Goal: Information Seeking & Learning: Check status

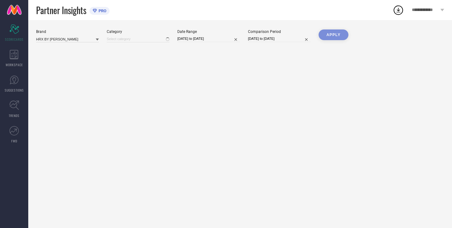
type input "All"
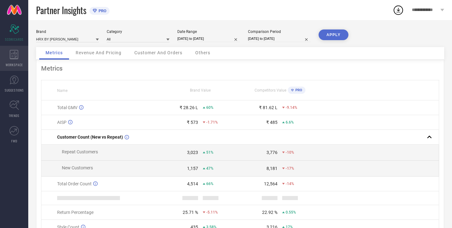
click at [12, 53] on icon at bounding box center [14, 54] width 9 height 9
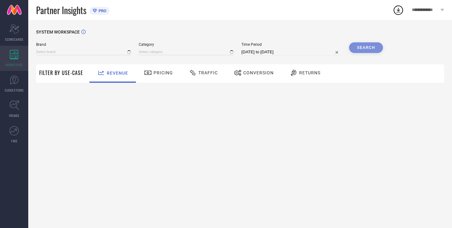
type input "HRX BY [PERSON_NAME]"
type input "All"
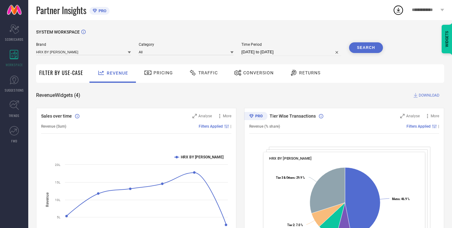
select select "7"
select select "2025"
select select "8"
select select "2025"
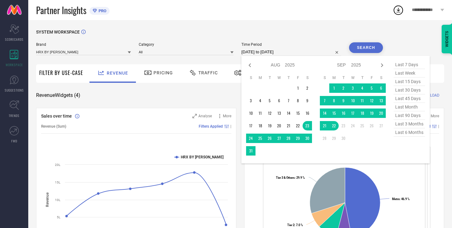
click at [272, 52] on input "[DATE] to [DATE]" at bounding box center [291, 52] width 100 height 8
click at [285, 63] on select "2015 2016 2017 2018 2019 2020 2021 2022 2023 2024 2025 2026 2027 2028 2029 2030…" at bounding box center [290, 65] width 10 height 9
select select "7"
select select "2023"
select select "8"
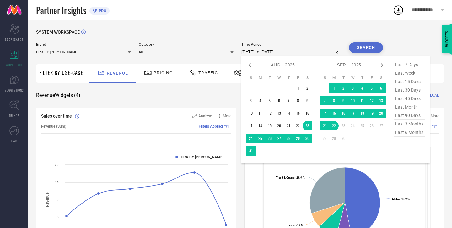
select select "2023"
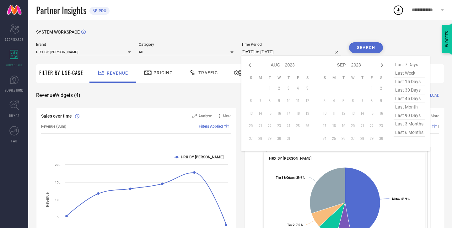
click at [280, 65] on select "Jan Feb Mar Apr May Jun [DATE] Aug Sep Oct Nov Dec" at bounding box center [278, 65] width 14 height 9
click at [293, 67] on select "2013 2014 2015 2016 2017 2018 2019 2020 2021 2022 2023 2024 2025 2026 2027 2028…" at bounding box center [290, 65] width 10 height 9
select select "7"
select select "2024"
select select "8"
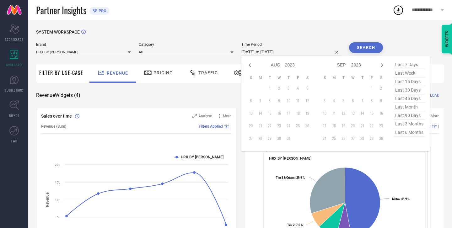
select select "2024"
type input "After [DATE]"
click at [335, 128] on td "23" at bounding box center [333, 125] width 9 height 9
click at [383, 66] on icon at bounding box center [382, 65] width 2 height 4
select select "8"
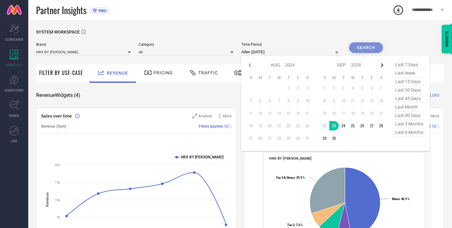
select select "2024"
select select "9"
select select "2024"
click at [383, 66] on icon at bounding box center [382, 65] width 2 height 4
select select "9"
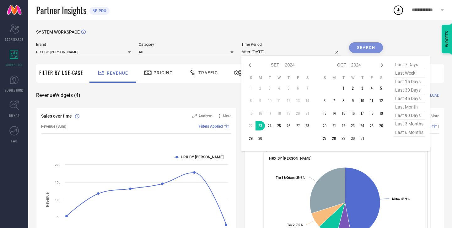
select select "2024"
select select "10"
select select "2024"
click at [383, 66] on icon at bounding box center [382, 65] width 2 height 4
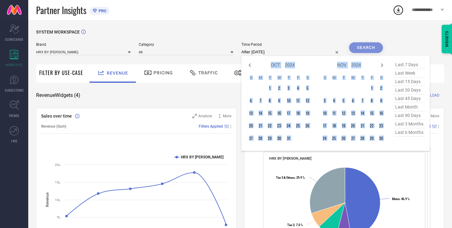
select select "11"
select select "2024"
select select "2025"
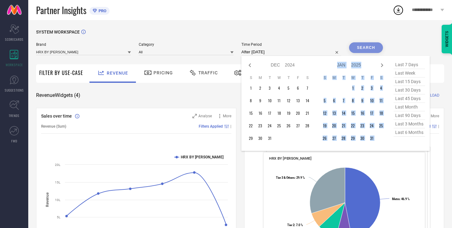
click at [383, 66] on icon at bounding box center [382, 65] width 2 height 4
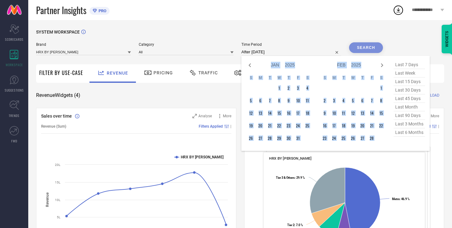
click at [383, 66] on icon at bounding box center [382, 65] width 2 height 4
select select "2"
select select "2025"
select select "3"
select select "2025"
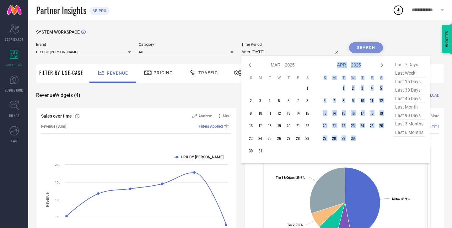
click at [383, 66] on icon at bounding box center [382, 65] width 2 height 4
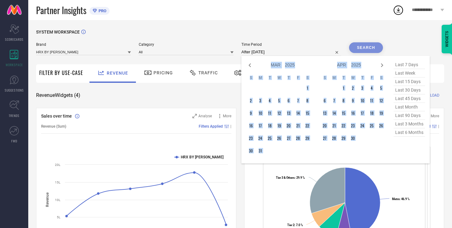
select select "3"
select select "2025"
select select "4"
select select "2025"
click at [383, 66] on icon at bounding box center [382, 65] width 2 height 4
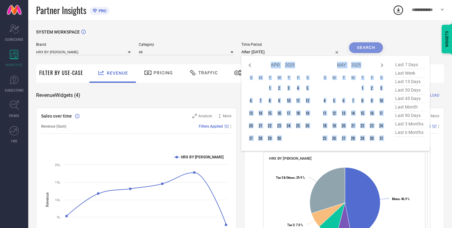
select select "5"
select select "2025"
select select "6"
select select "2025"
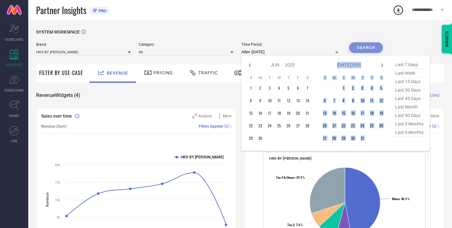
click at [383, 66] on icon at bounding box center [382, 65] width 2 height 4
select select "6"
select select "2025"
select select "7"
select select "2025"
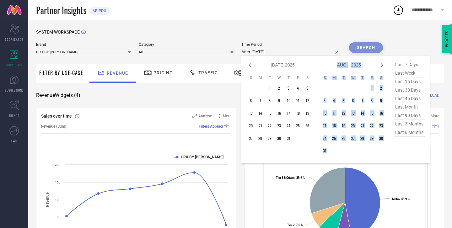
click at [383, 66] on icon at bounding box center [382, 65] width 2 height 4
select select "7"
select select "2025"
select select "8"
select select "2025"
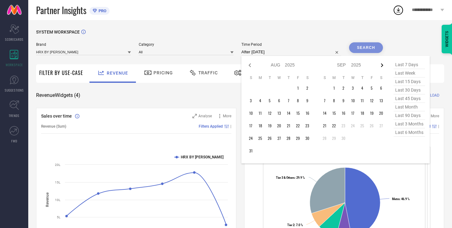
click at [384, 67] on icon at bounding box center [382, 66] width 8 height 8
select select "8"
select select "2025"
select select "9"
select select "2025"
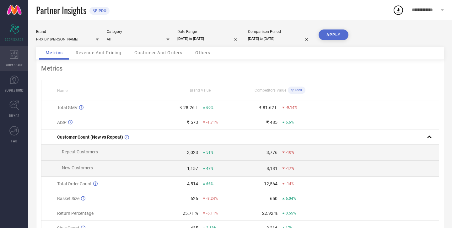
click at [16, 58] on icon at bounding box center [14, 54] width 8 height 9
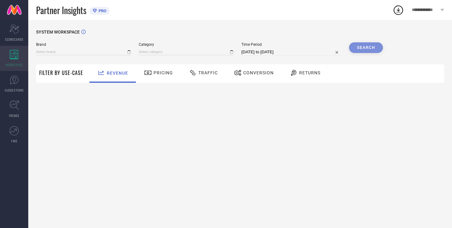
type input "HRX BY [PERSON_NAME]"
type input "All"
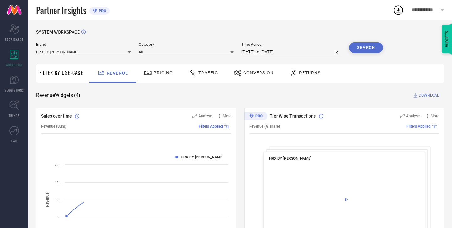
click at [259, 49] on input "[DATE] to [DATE]" at bounding box center [291, 52] width 100 height 8
select select "7"
select select "2025"
select select "8"
select select "2025"
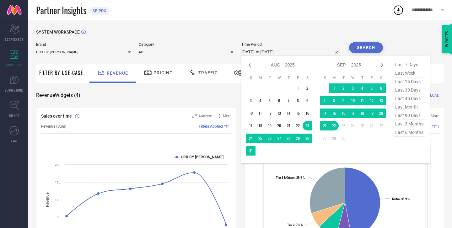
click at [282, 67] on select "Jan Feb Mar Apr May Jun [DATE] Aug Sep Oct Nov Dec" at bounding box center [278, 65] width 14 height 9
select select "8"
select select "2025"
select select "9"
select select "2025"
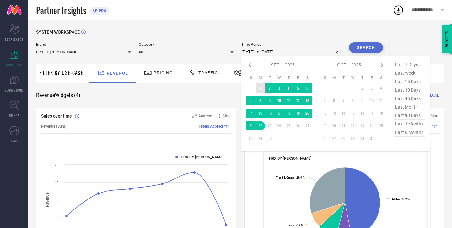
click at [287, 65] on select "2015 2016 2017 2018 2019 2020 2021 2022 2023 2024 2025 2026 2027 2028 2029 2030…" at bounding box center [290, 65] width 10 height 9
select select "8"
select select "2024"
select select "9"
select select "2024"
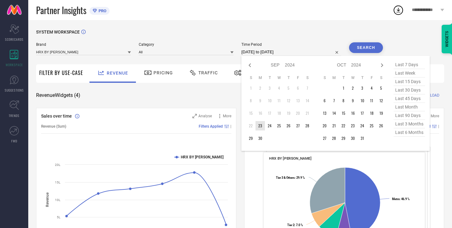
type input "After [DATE]"
click at [264, 126] on td "23" at bounding box center [260, 125] width 9 height 9
click at [383, 65] on icon at bounding box center [382, 65] width 2 height 4
select select "9"
select select "2024"
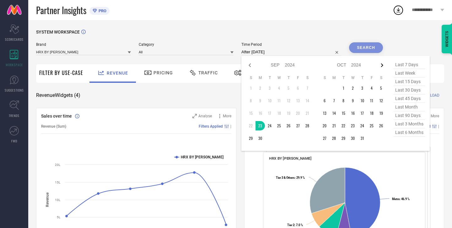
select select "10"
select select "2024"
click at [383, 65] on icon at bounding box center [382, 65] width 2 height 4
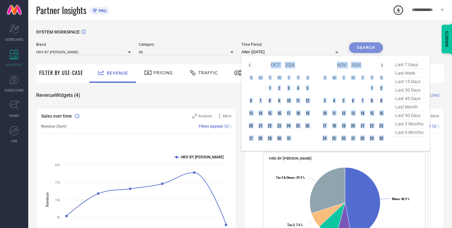
select select "11"
select select "2024"
select select "2025"
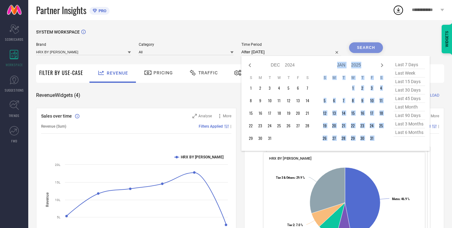
click at [383, 65] on icon at bounding box center [382, 65] width 2 height 4
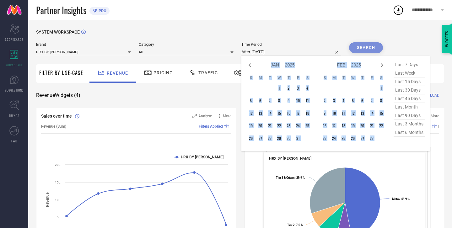
click at [383, 65] on icon at bounding box center [382, 65] width 2 height 4
select select "2"
select select "2025"
select select "3"
select select "2025"
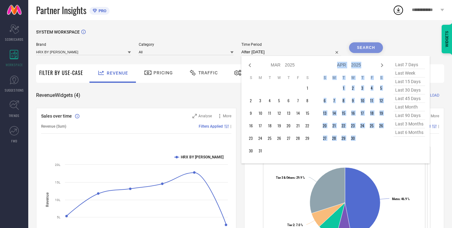
click at [383, 65] on icon at bounding box center [382, 65] width 2 height 4
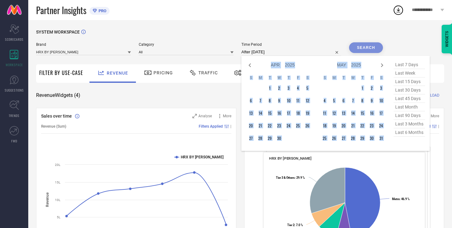
click at [383, 65] on icon at bounding box center [382, 65] width 2 height 4
select select "5"
select select "2025"
select select "6"
select select "2025"
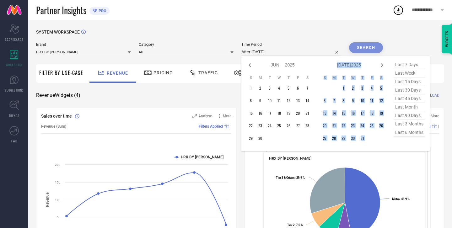
click at [383, 65] on icon at bounding box center [382, 65] width 2 height 4
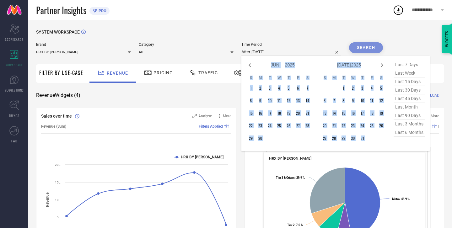
select select "6"
select select "2025"
select select "7"
select select "2025"
click at [383, 65] on icon at bounding box center [382, 65] width 2 height 4
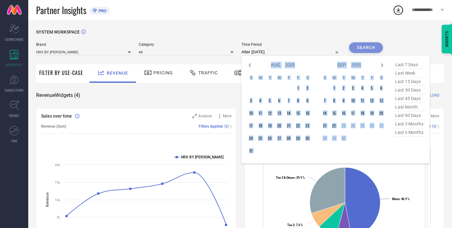
click at [383, 65] on icon at bounding box center [382, 65] width 2 height 4
select select "9"
select select "2025"
select select "10"
select select "2025"
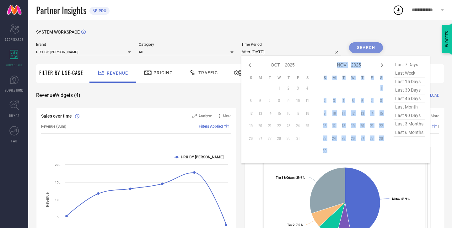
click at [383, 65] on icon at bounding box center [382, 65] width 2 height 4
select select "10"
select select "2025"
select select "11"
select select "2025"
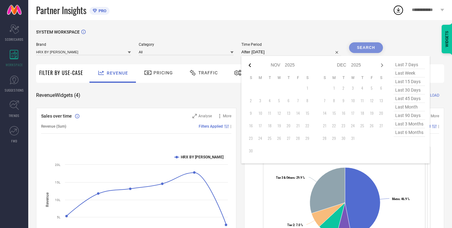
click at [251, 64] on icon at bounding box center [250, 65] width 2 height 4
select select "8"
select select "2025"
select select "9"
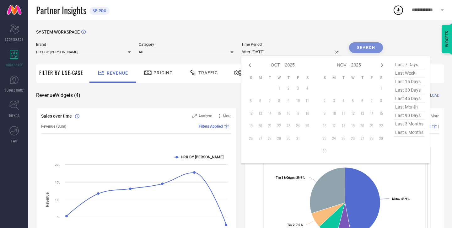
select select "2025"
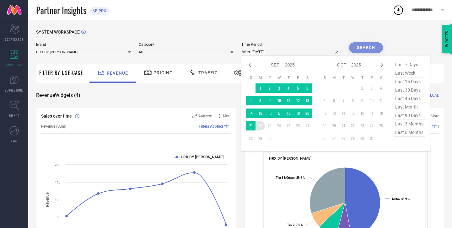
type input "23-09-2024 to 22-09-2025"
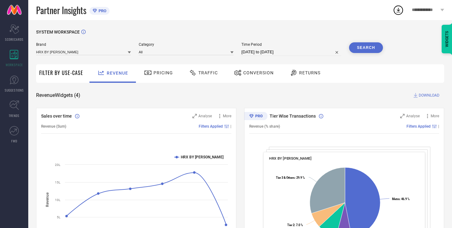
click at [369, 45] on button "Search" at bounding box center [366, 47] width 34 height 11
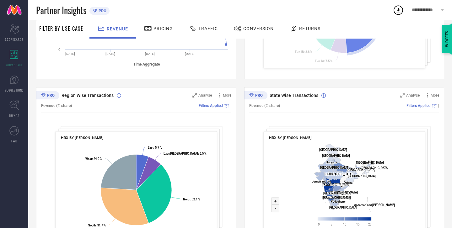
scroll to position [197, 0]
